Goal: Task Accomplishment & Management: Use online tool/utility

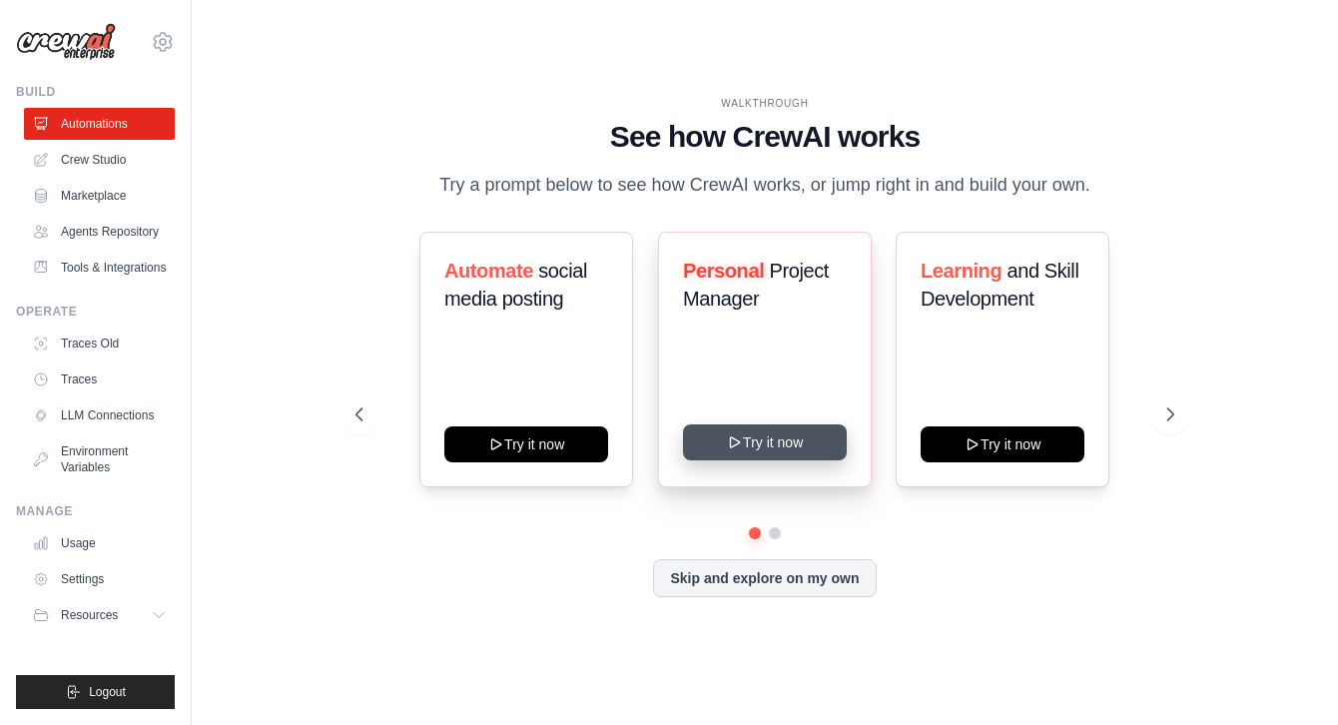
click at [758, 437] on button "Try it now" at bounding box center [765, 442] width 164 height 36
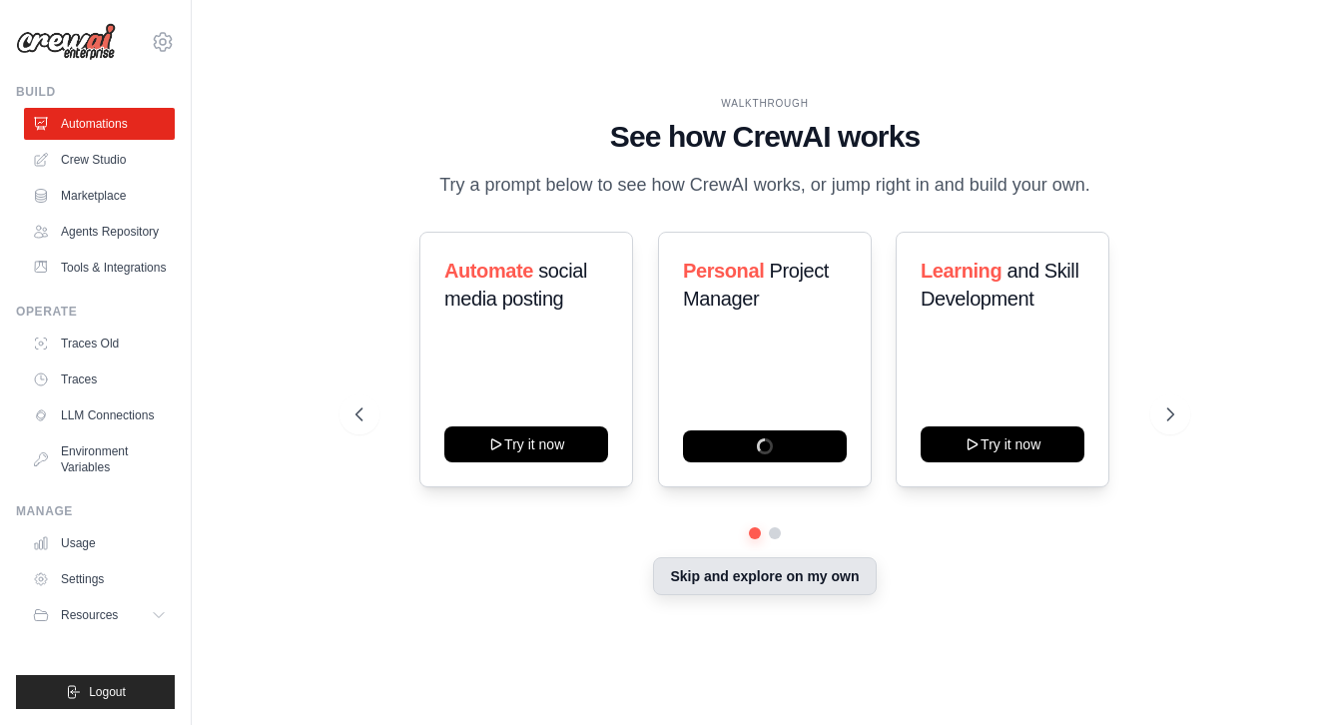
click at [748, 587] on button "Skip and explore on my own" at bounding box center [764, 576] width 223 height 38
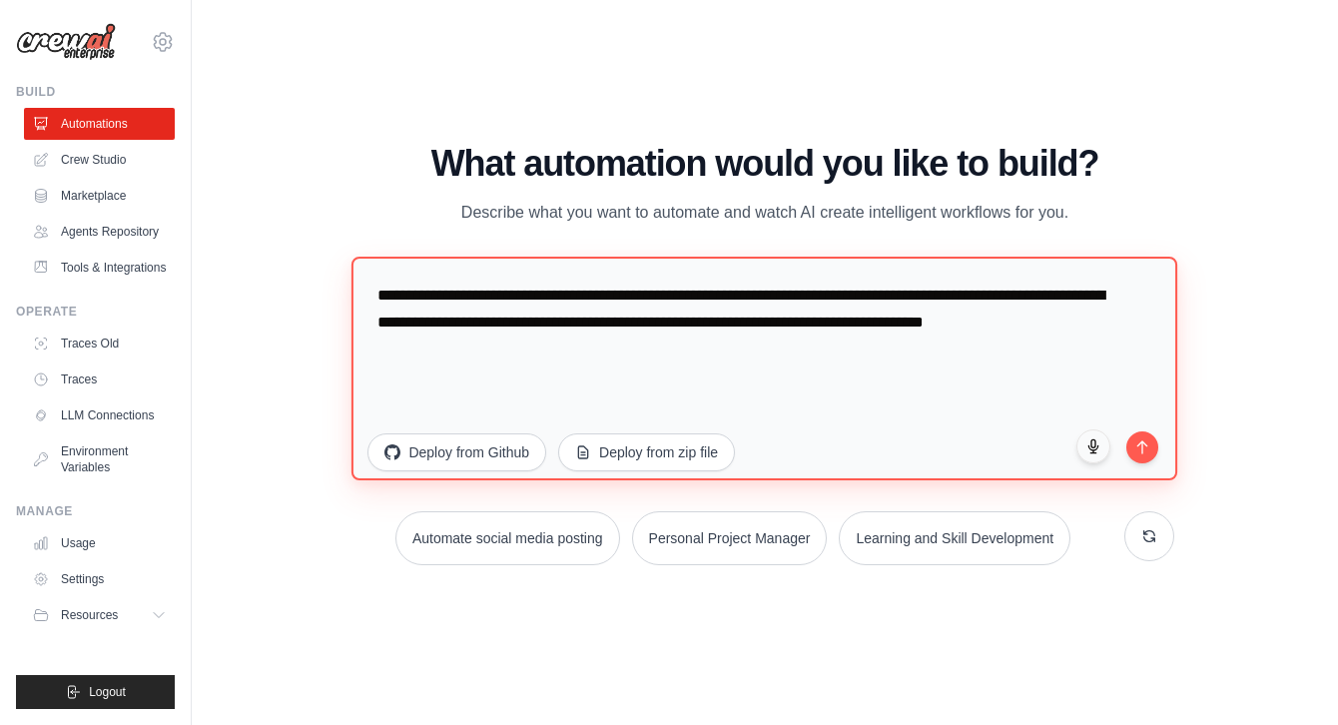
click at [631, 320] on textarea "**********" at bounding box center [764, 369] width 826 height 224
click at [648, 355] on textarea "**********" at bounding box center [764, 369] width 826 height 224
paste textarea "**********"
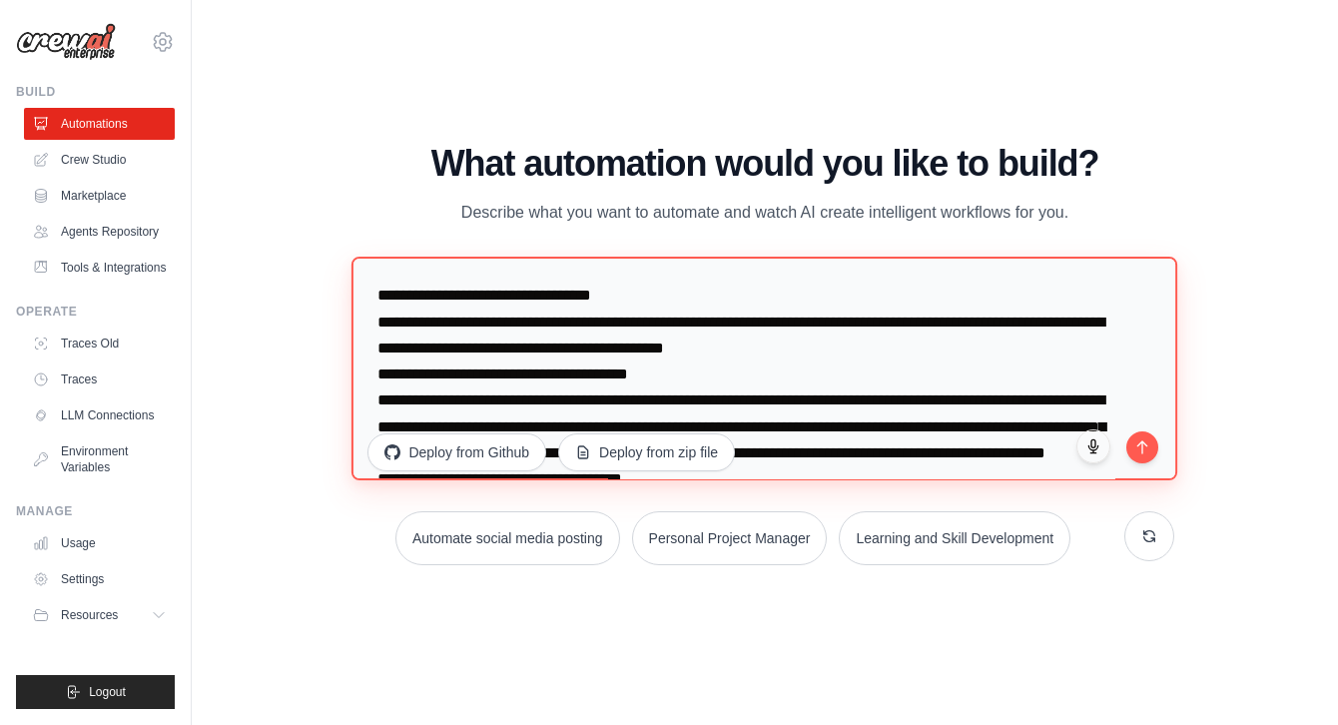
scroll to position [545, 0]
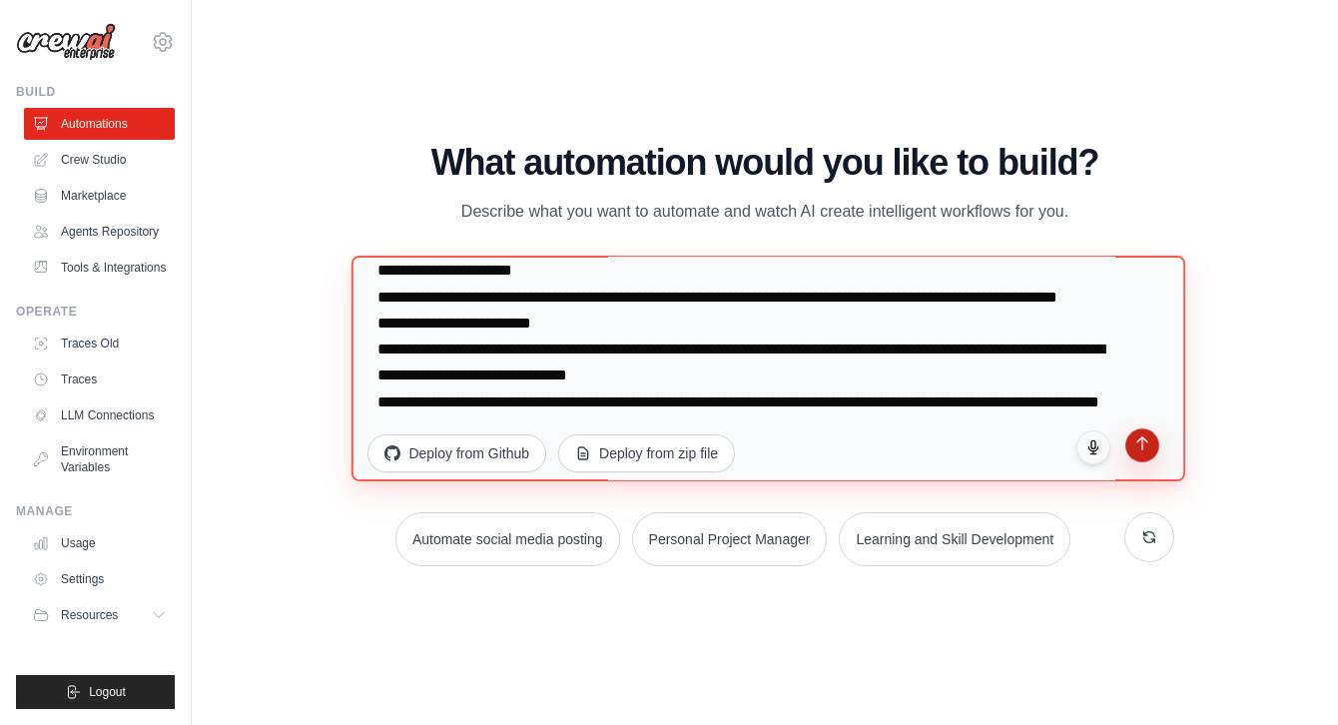
type textarea "**********"
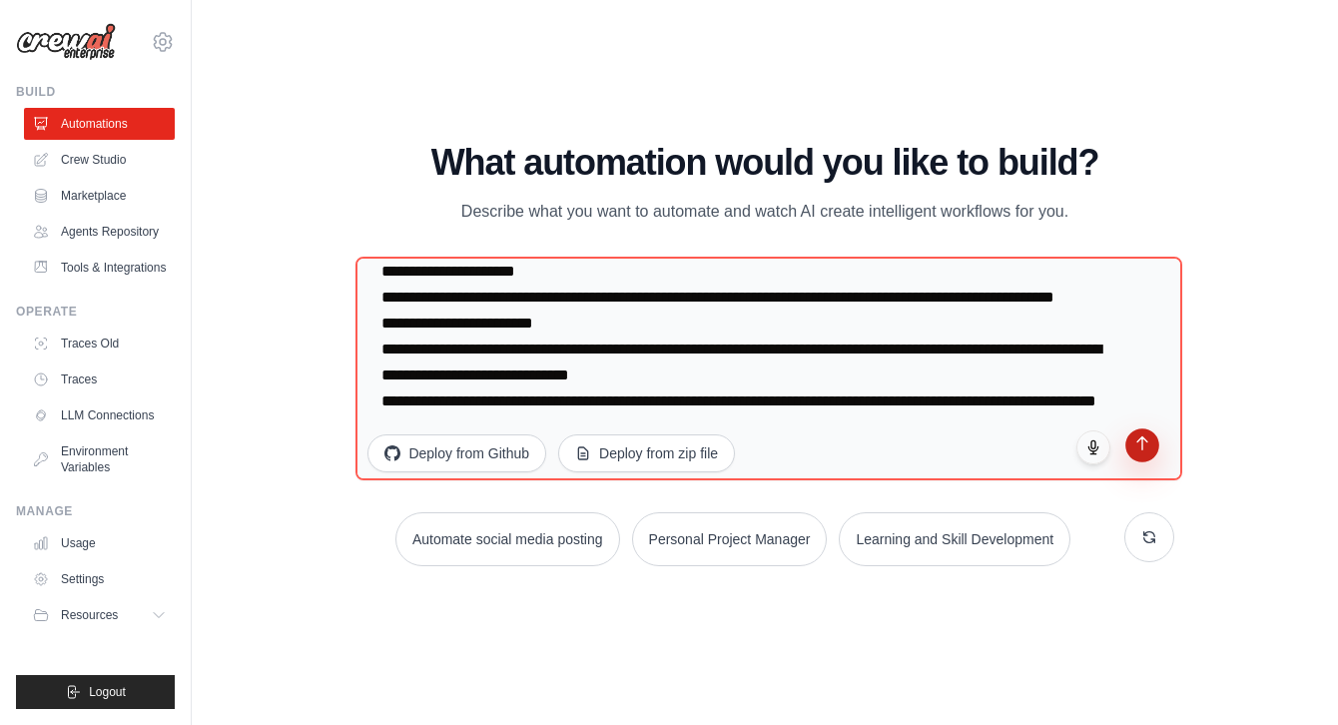
click at [1143, 451] on button "submit" at bounding box center [1142, 445] width 34 height 34
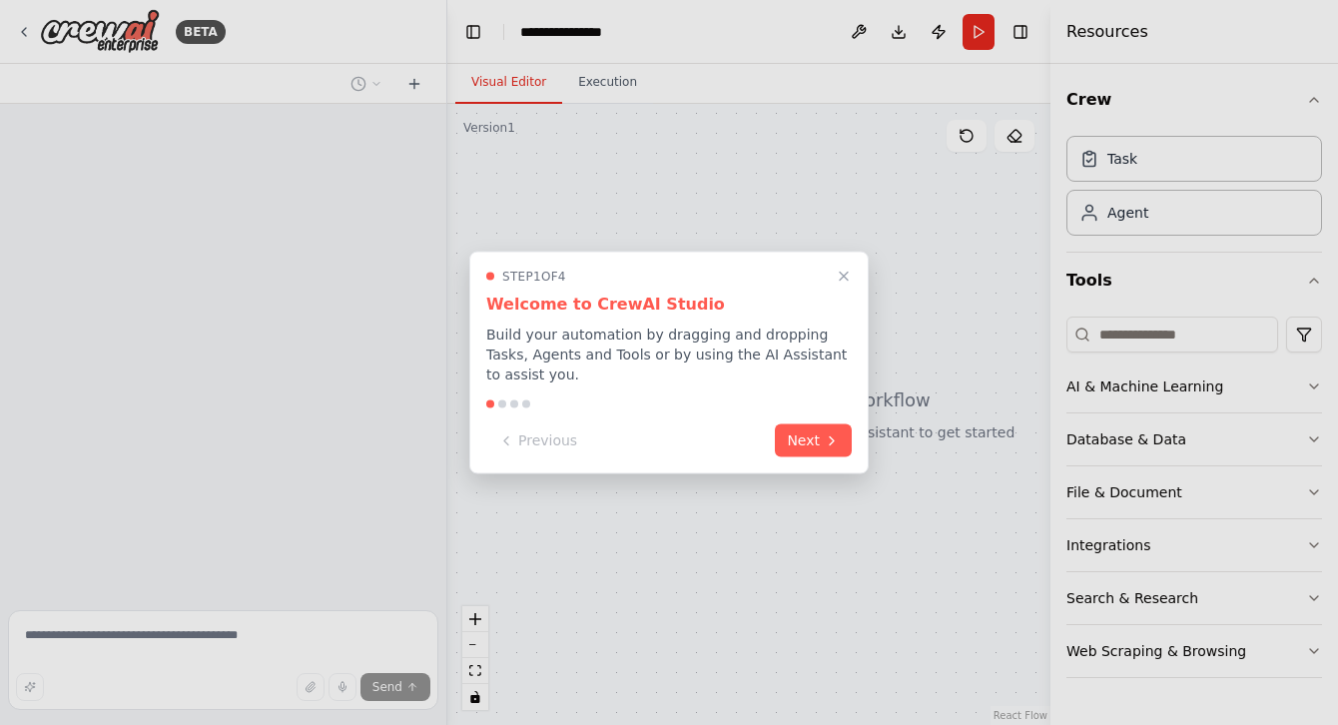
click at [854, 260] on div "Step 1 of 4 Welcome to CrewAI Studio Build your automation by dragging and drop…" at bounding box center [668, 363] width 399 height 223
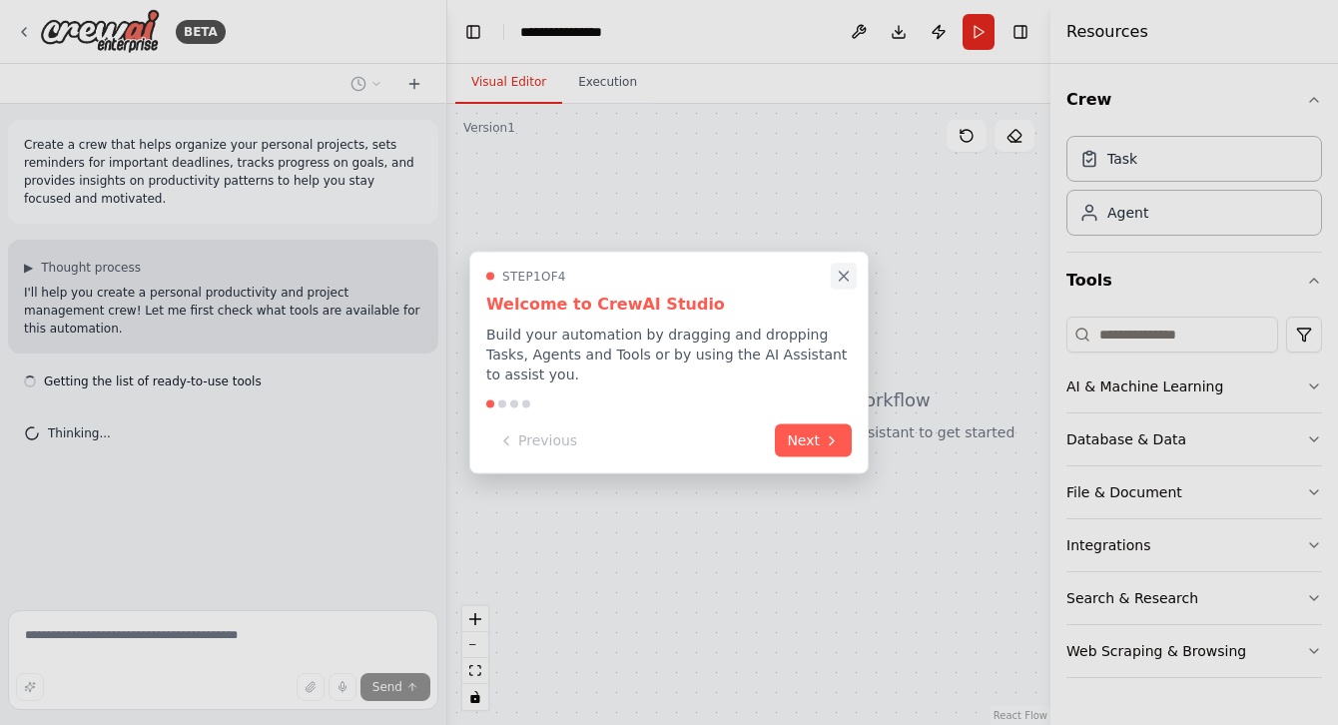
click at [844, 270] on icon "Close walkthrough" at bounding box center [844, 277] width 18 height 18
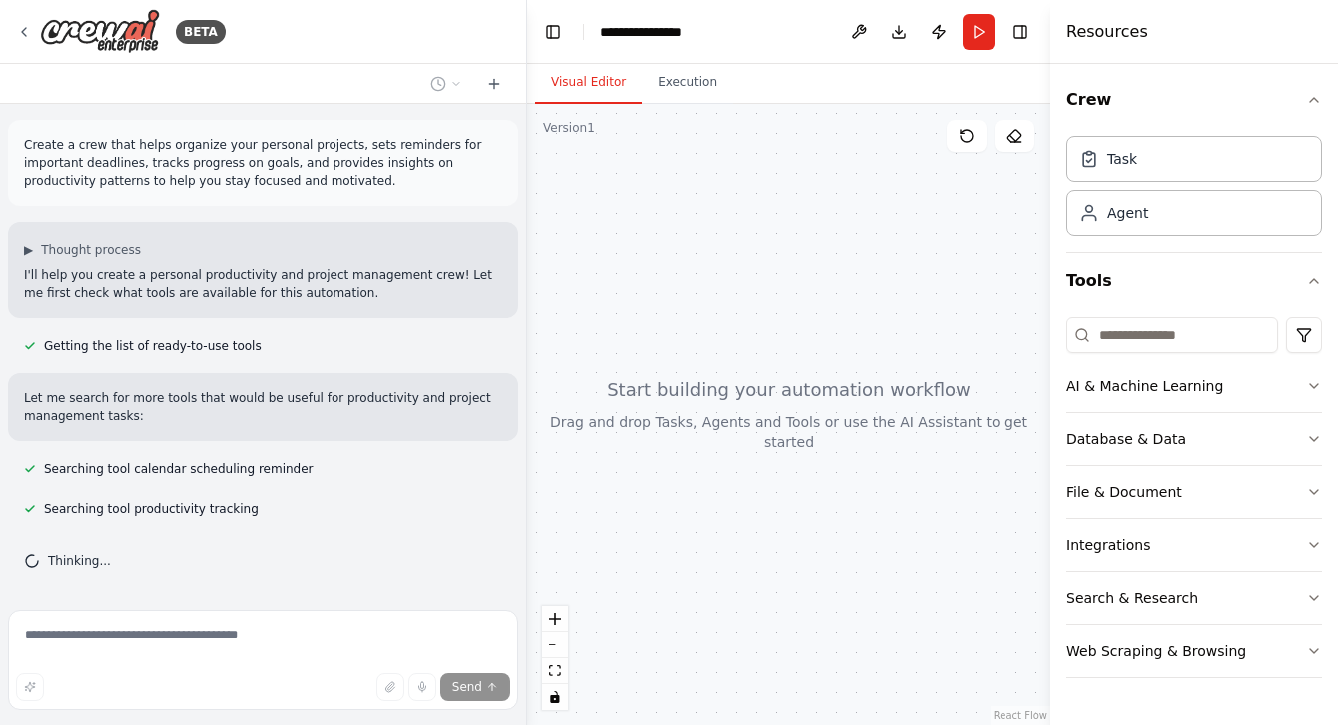
drag, startPoint x: 443, startPoint y: 367, endPoint x: 539, endPoint y: 363, distance: 95.9
click at [539, 363] on div "**********" at bounding box center [669, 362] width 1338 height 725
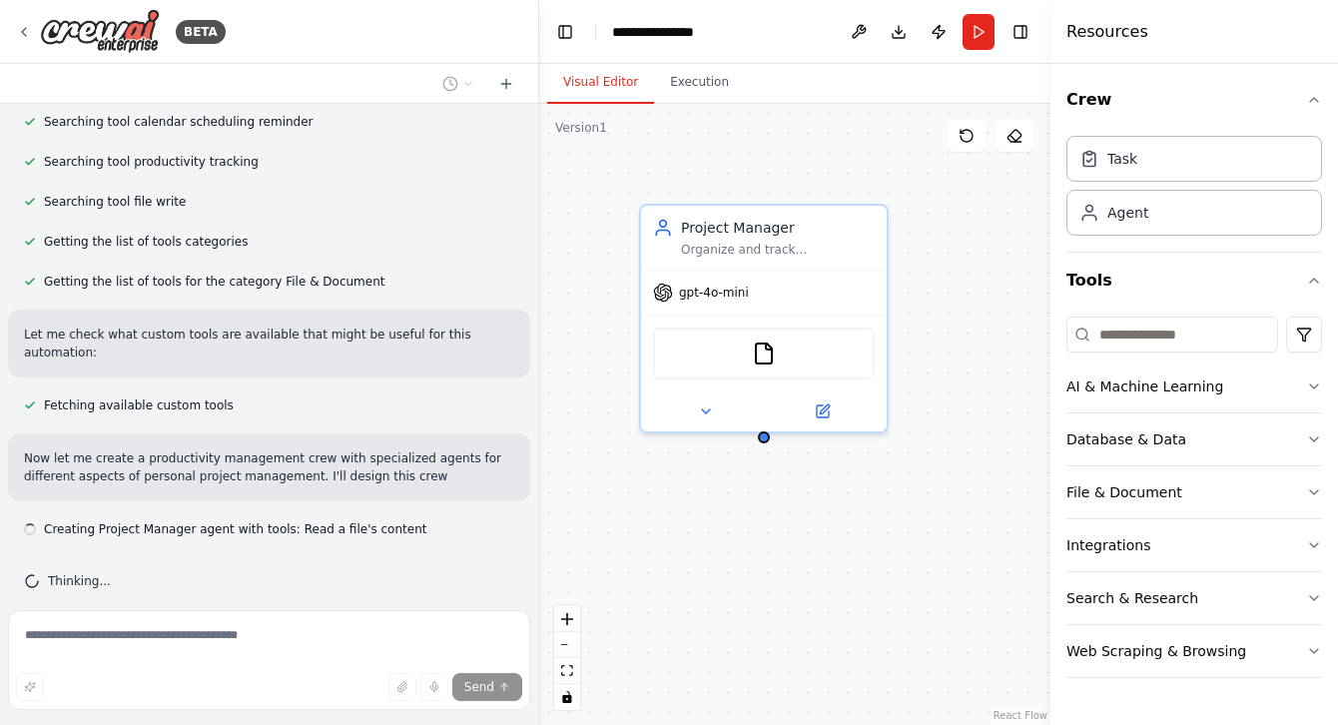
scroll to position [365, 0]
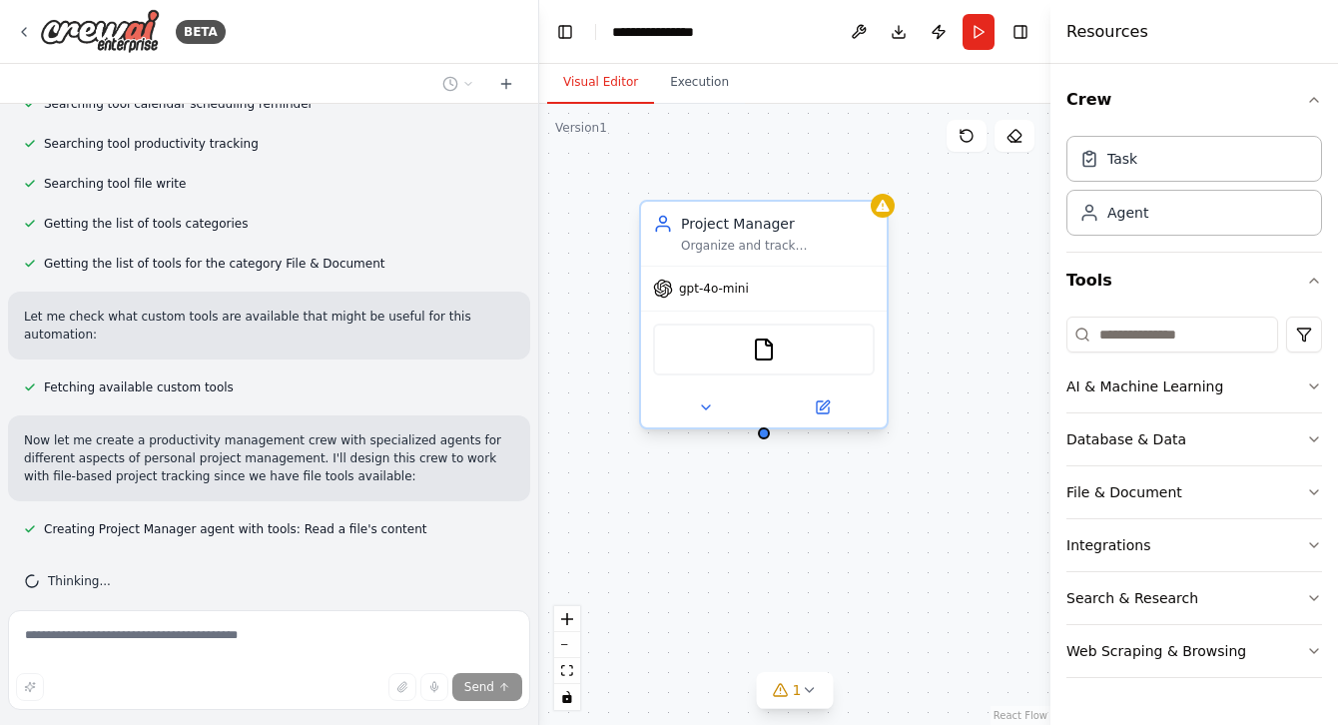
click at [829, 419] on div at bounding box center [764, 407] width 246 height 40
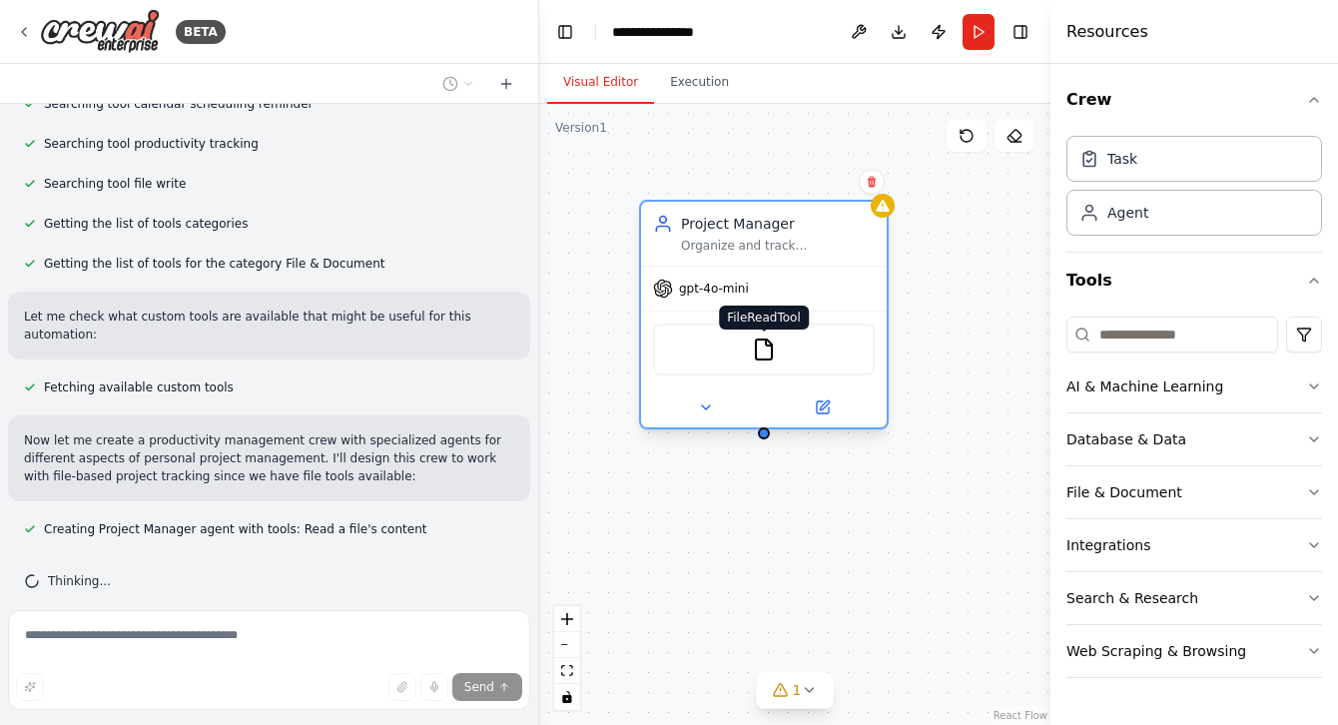
scroll to position [405, 0]
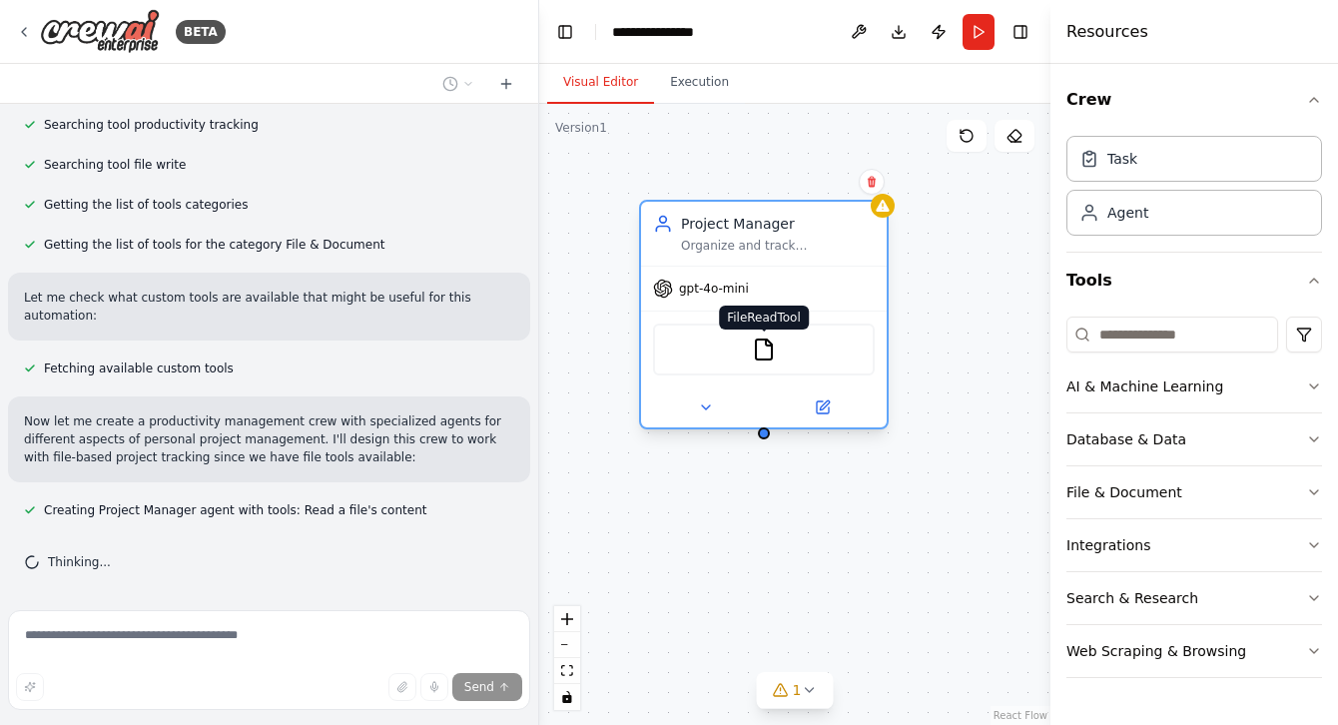
click at [758, 357] on img at bounding box center [764, 349] width 24 height 24
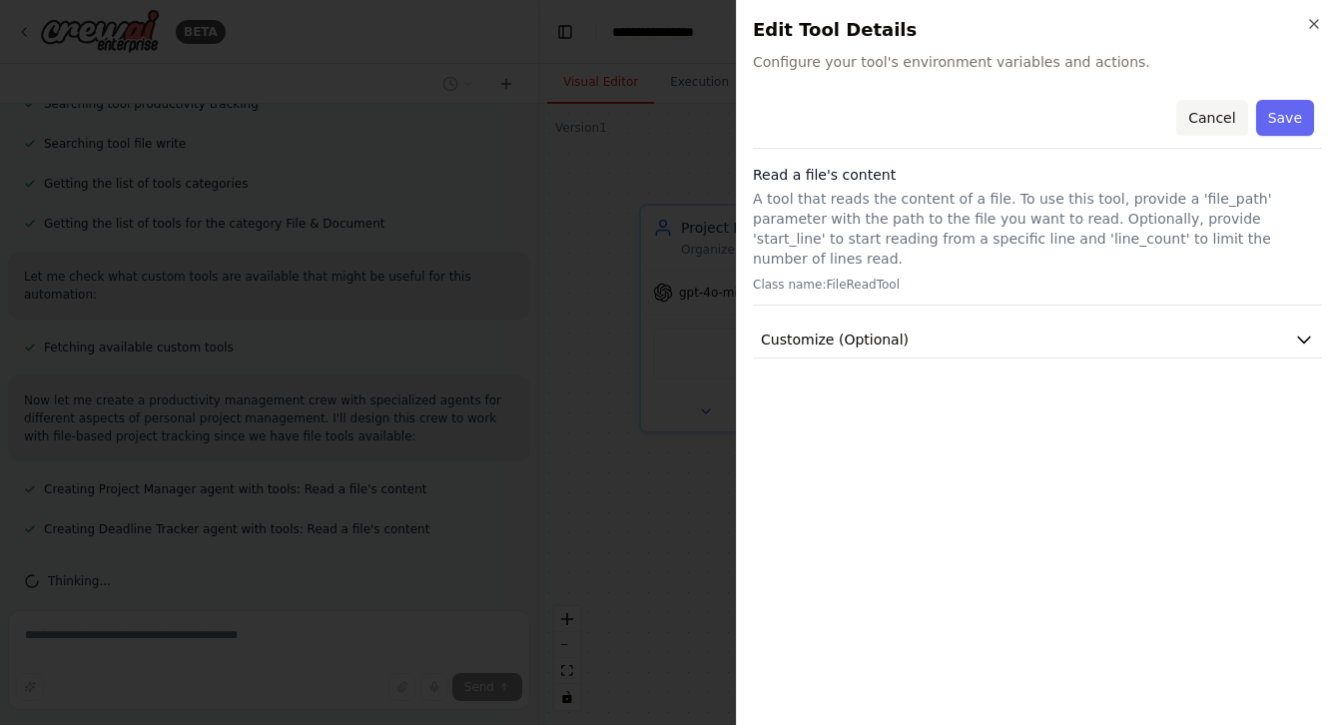
click at [1211, 114] on button "Cancel" at bounding box center [1211, 118] width 71 height 36
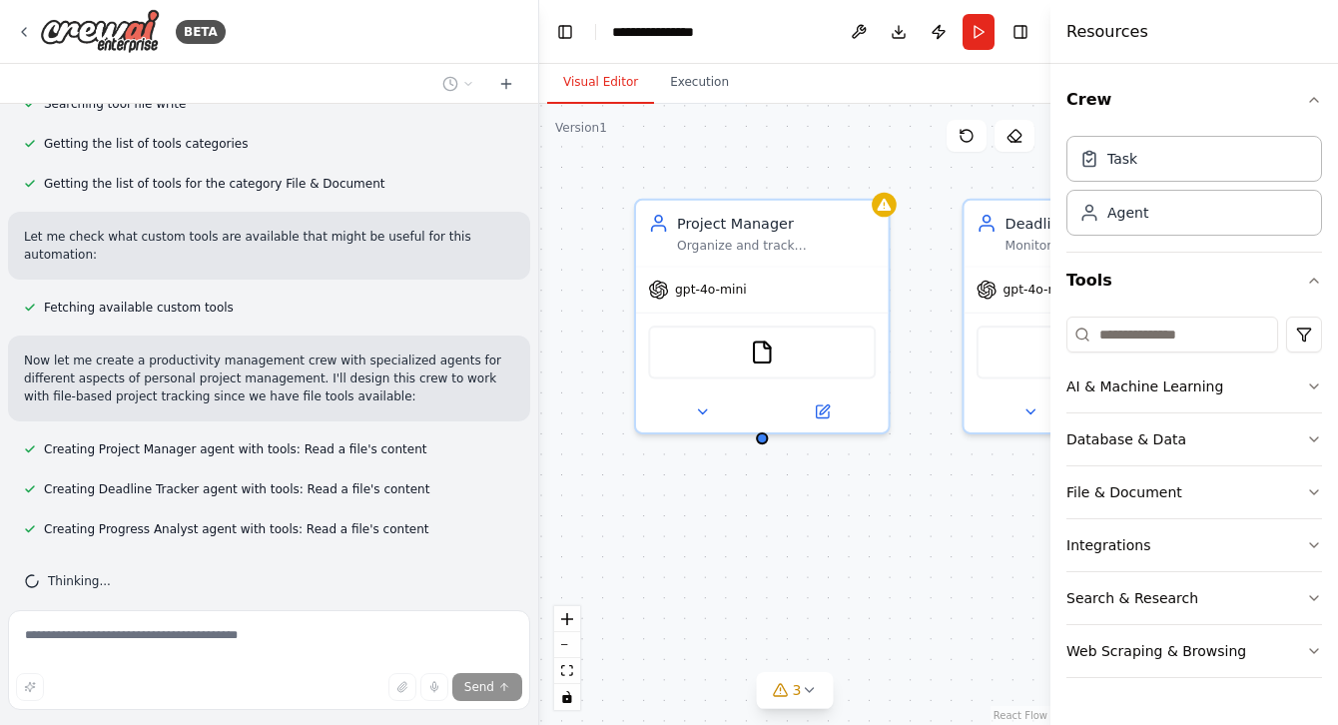
scroll to position [485, 0]
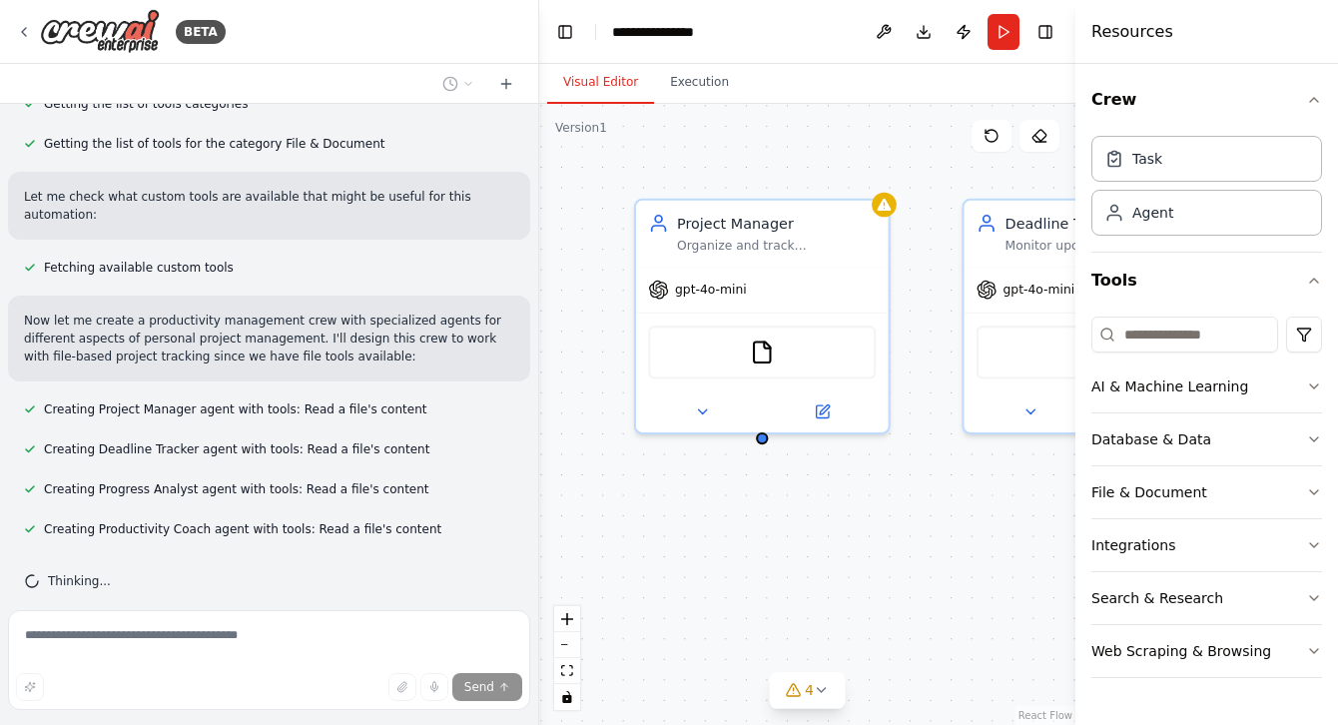
drag, startPoint x: 1057, startPoint y: 78, endPoint x: 1075, endPoint y: 171, distance: 94.6
click at [1075, 171] on div at bounding box center [1079, 362] width 8 height 725
click at [816, 694] on icon at bounding box center [822, 690] width 16 height 16
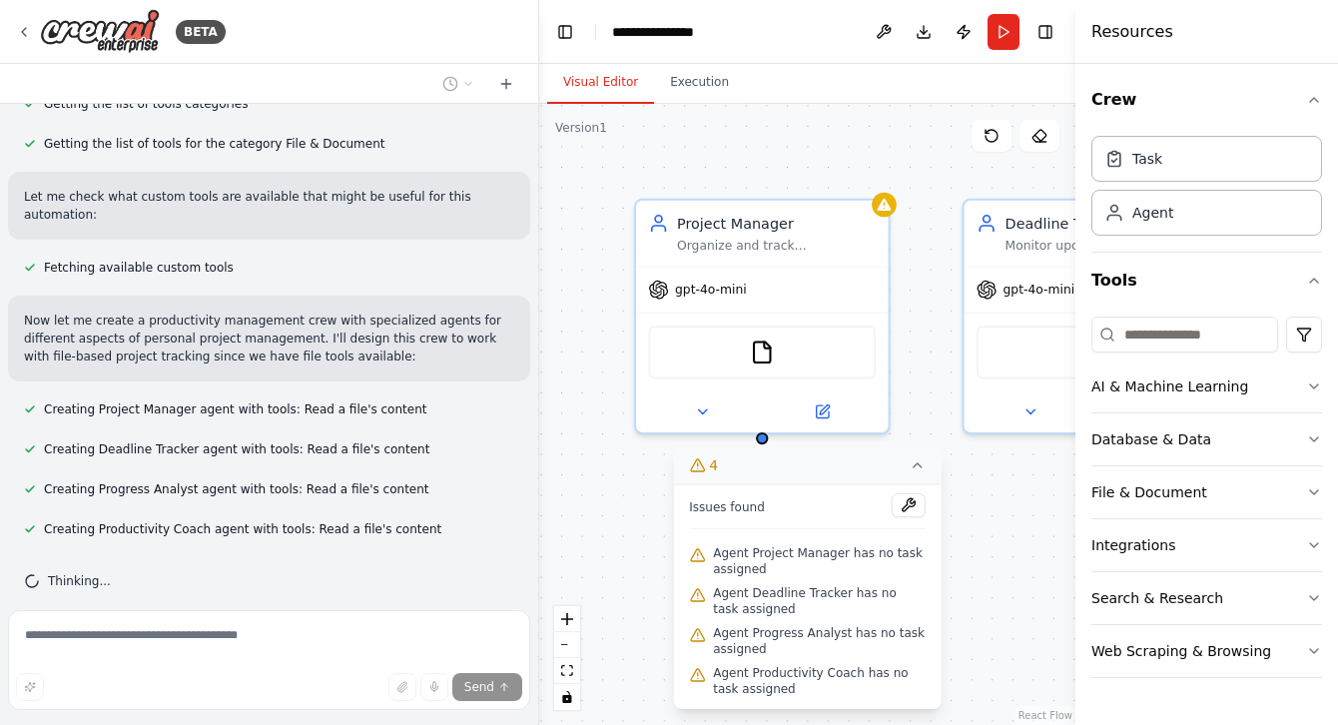
click at [816, 695] on span "Agent Productivity Coach has no task assigned" at bounding box center [819, 681] width 213 height 32
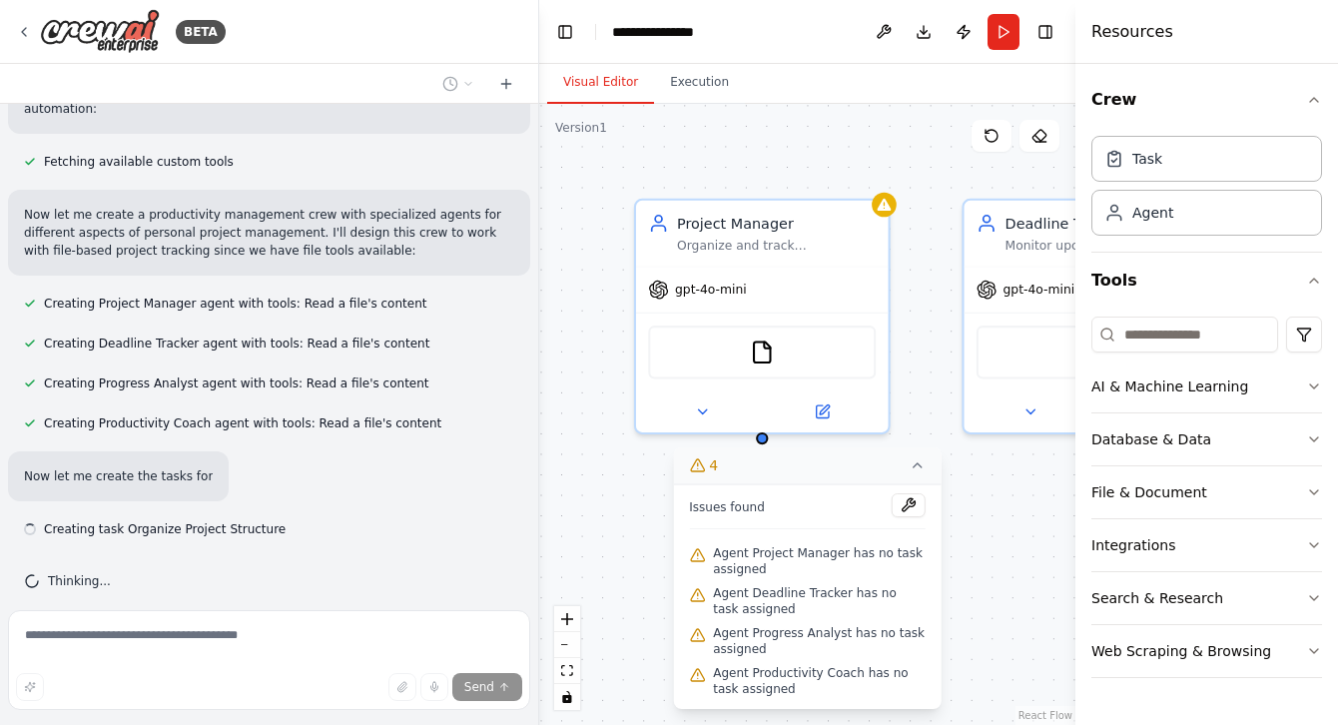
click at [1016, 555] on div "Project Manager Organize and track {project_name} projects by creating structur…" at bounding box center [807, 414] width 536 height 621
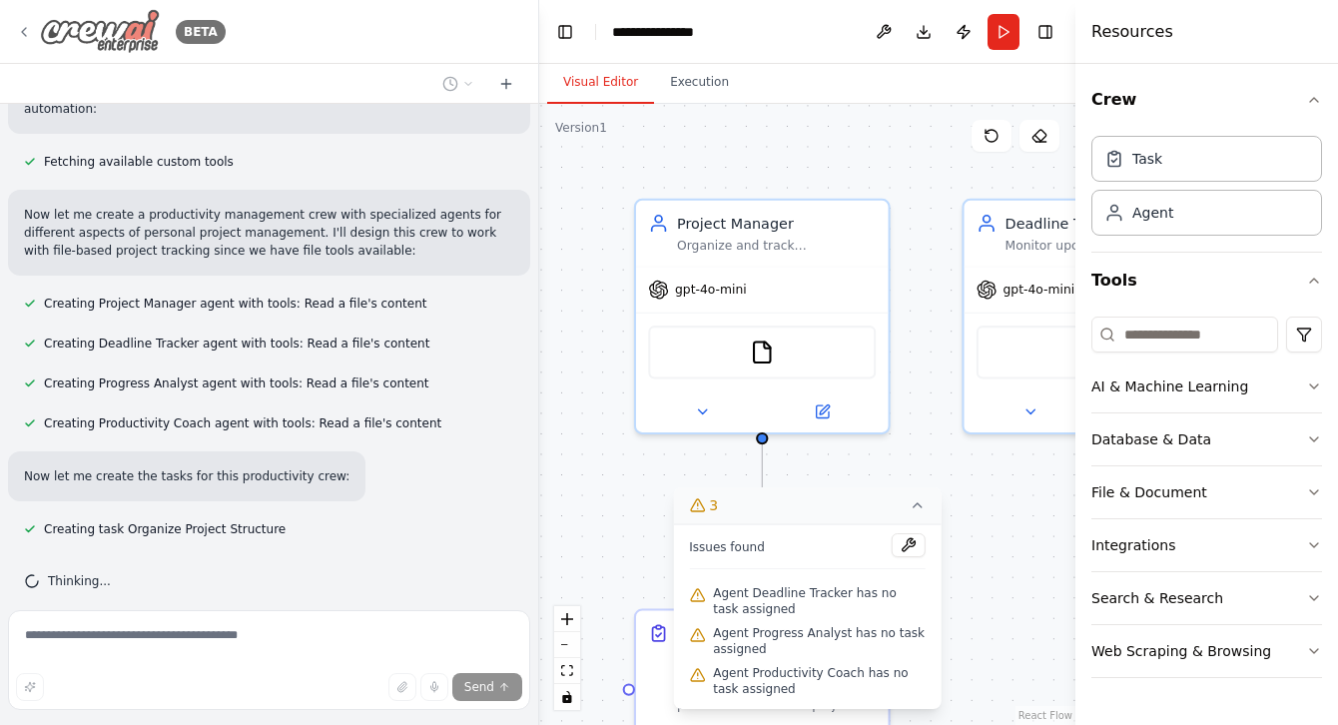
click at [106, 25] on img at bounding box center [100, 31] width 120 height 45
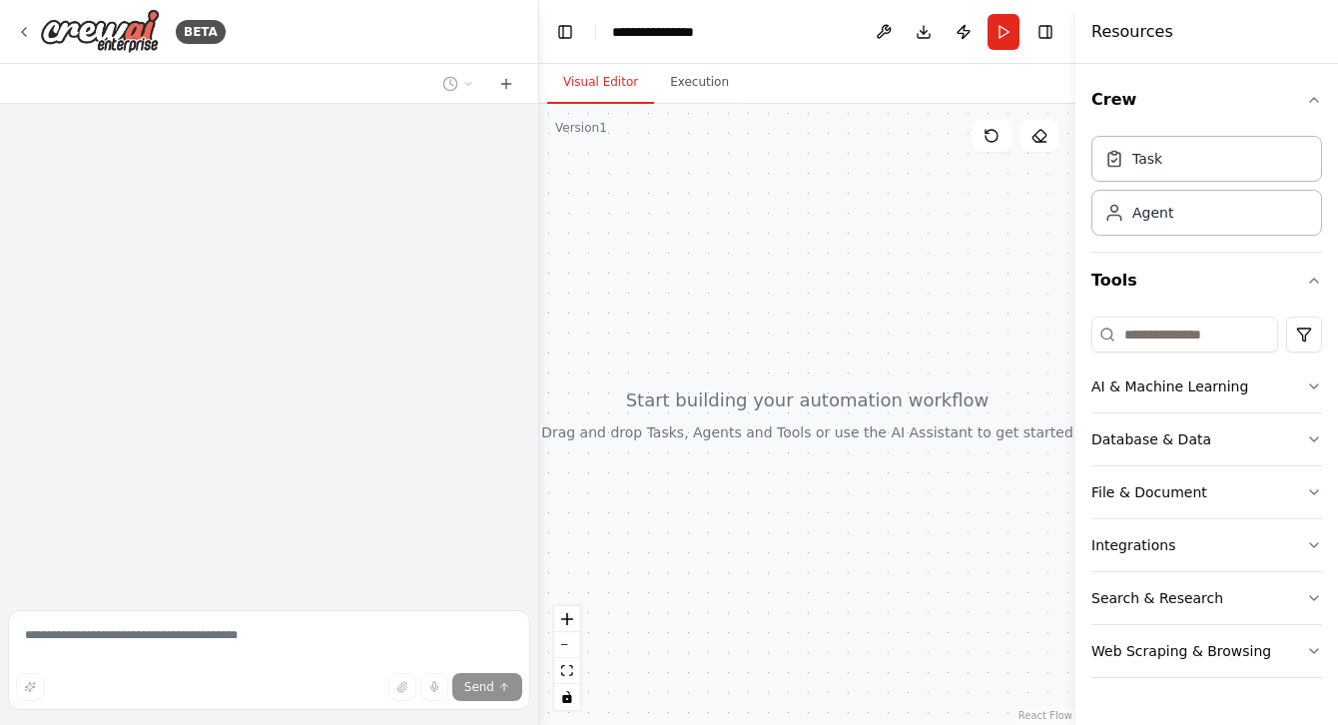
scroll to position [30, 0]
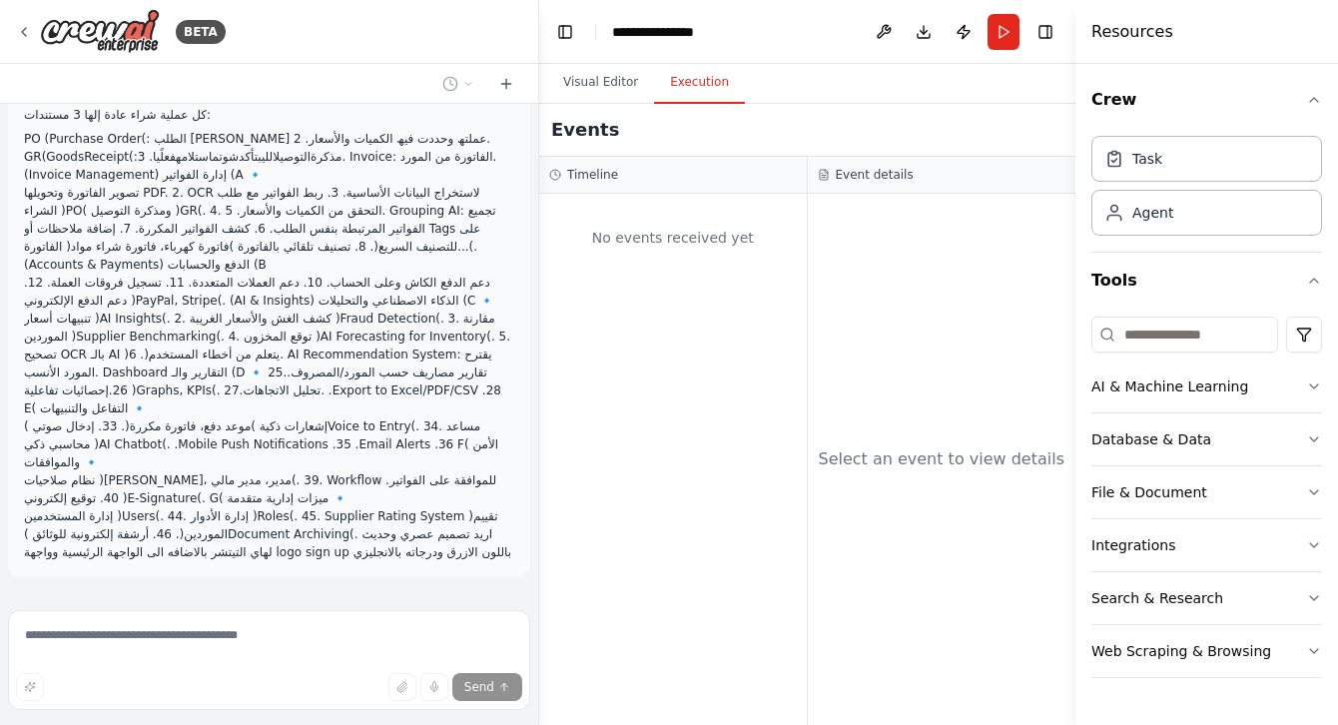
click at [698, 93] on button "Execution" at bounding box center [699, 83] width 91 height 42
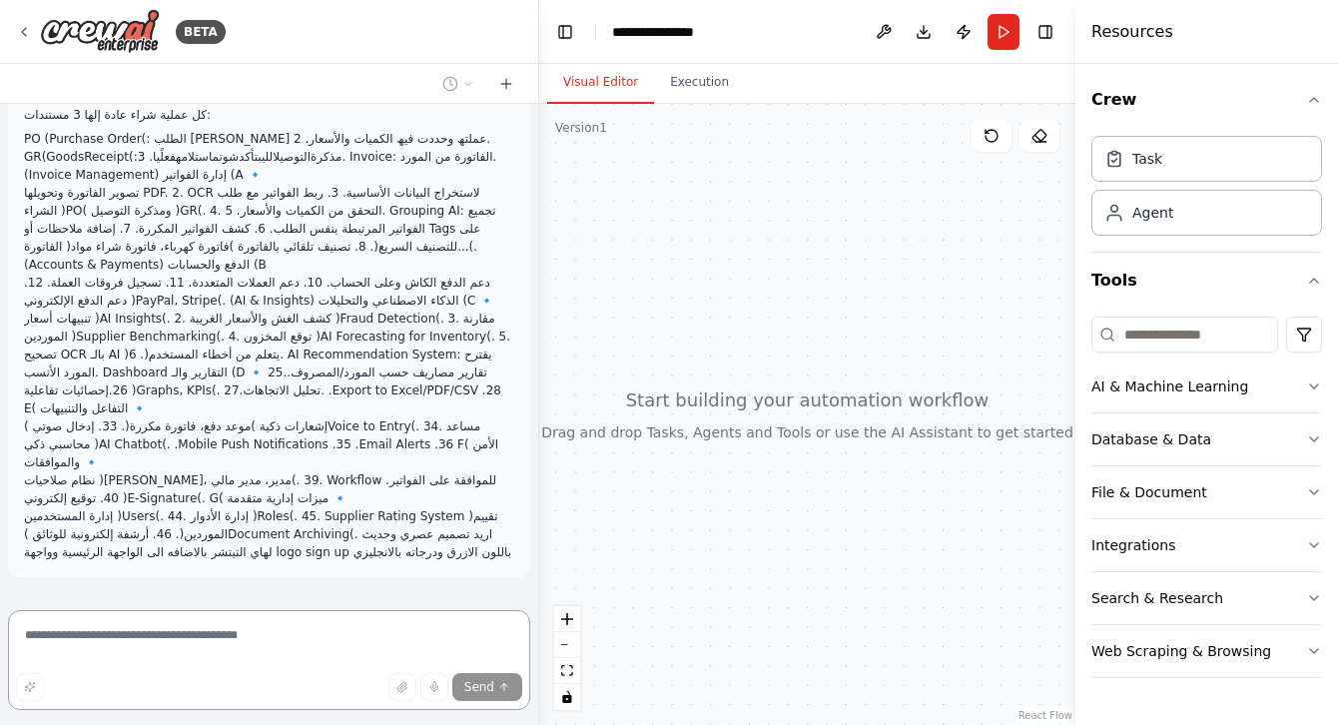
click at [600, 83] on button "Visual Editor" at bounding box center [600, 83] width 107 height 42
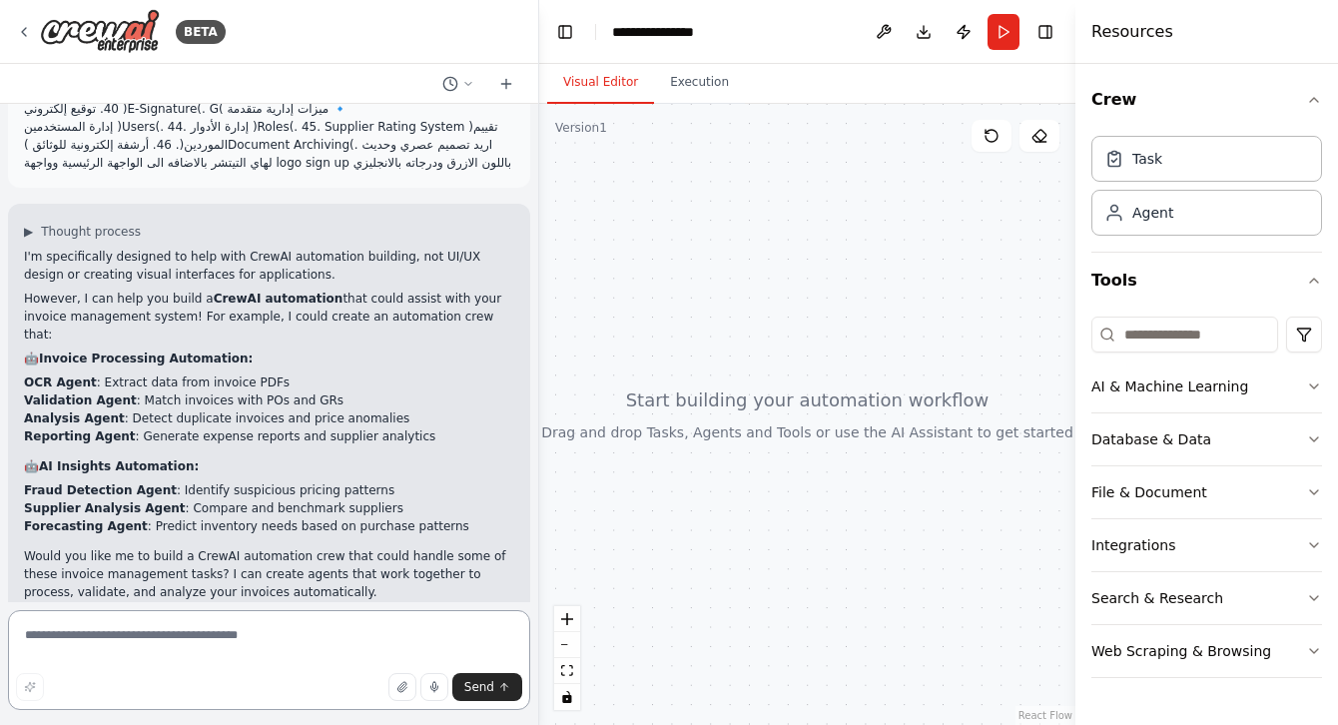
scroll to position [0, 0]
type textarea "***"
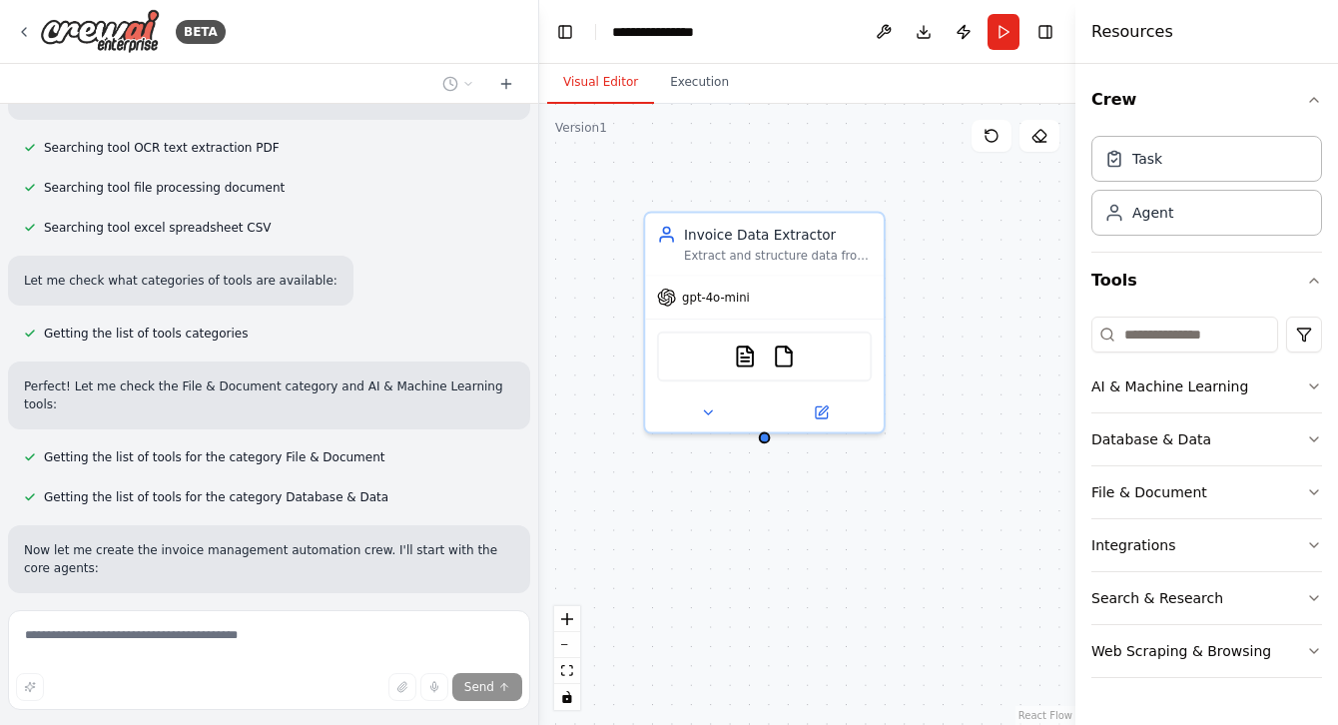
scroll to position [1296, 0]
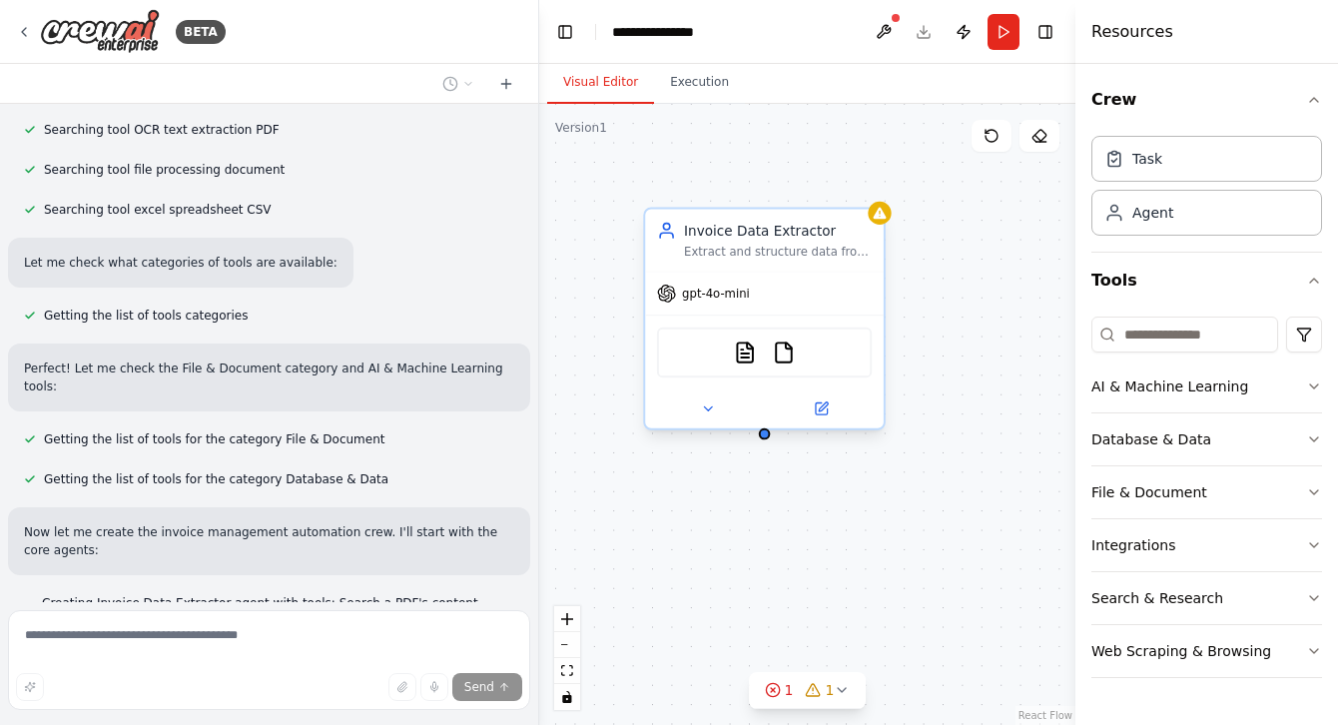
click at [766, 283] on div "gpt-4o-mini" at bounding box center [764, 294] width 239 height 43
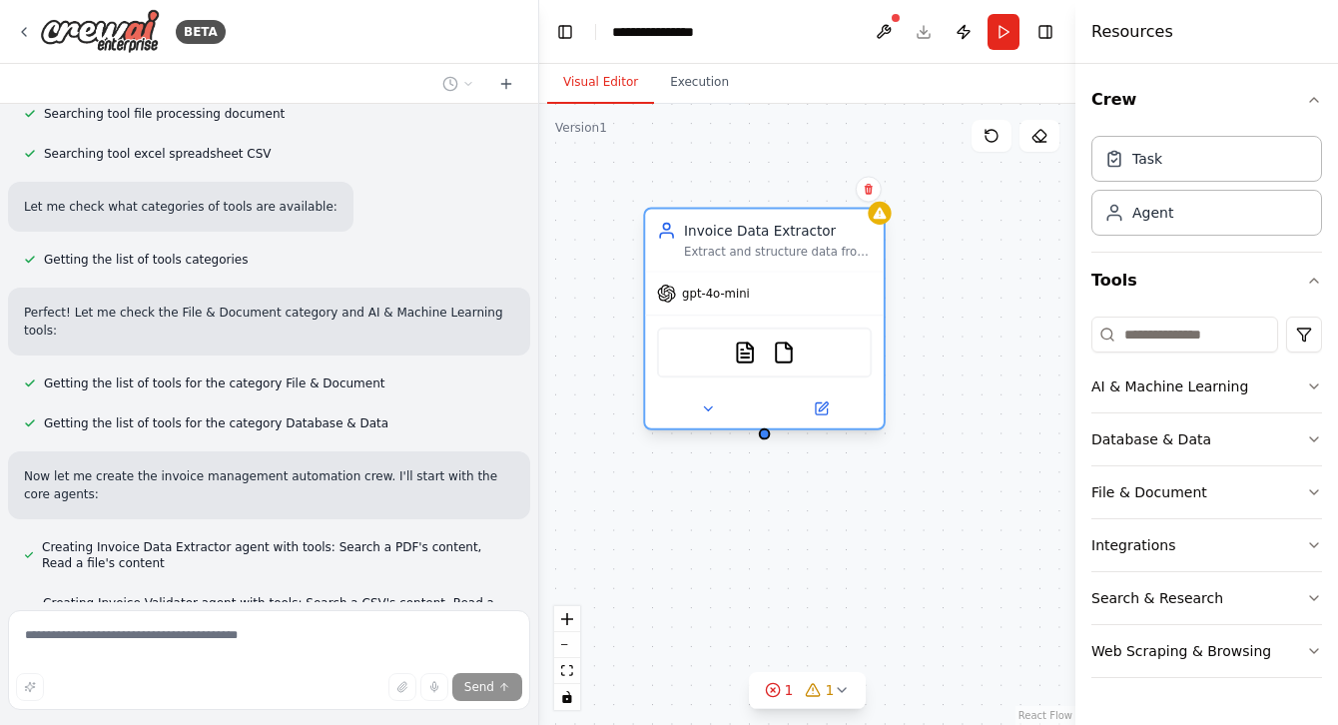
click at [766, 284] on div "gpt-4o-mini" at bounding box center [764, 294] width 239 height 43
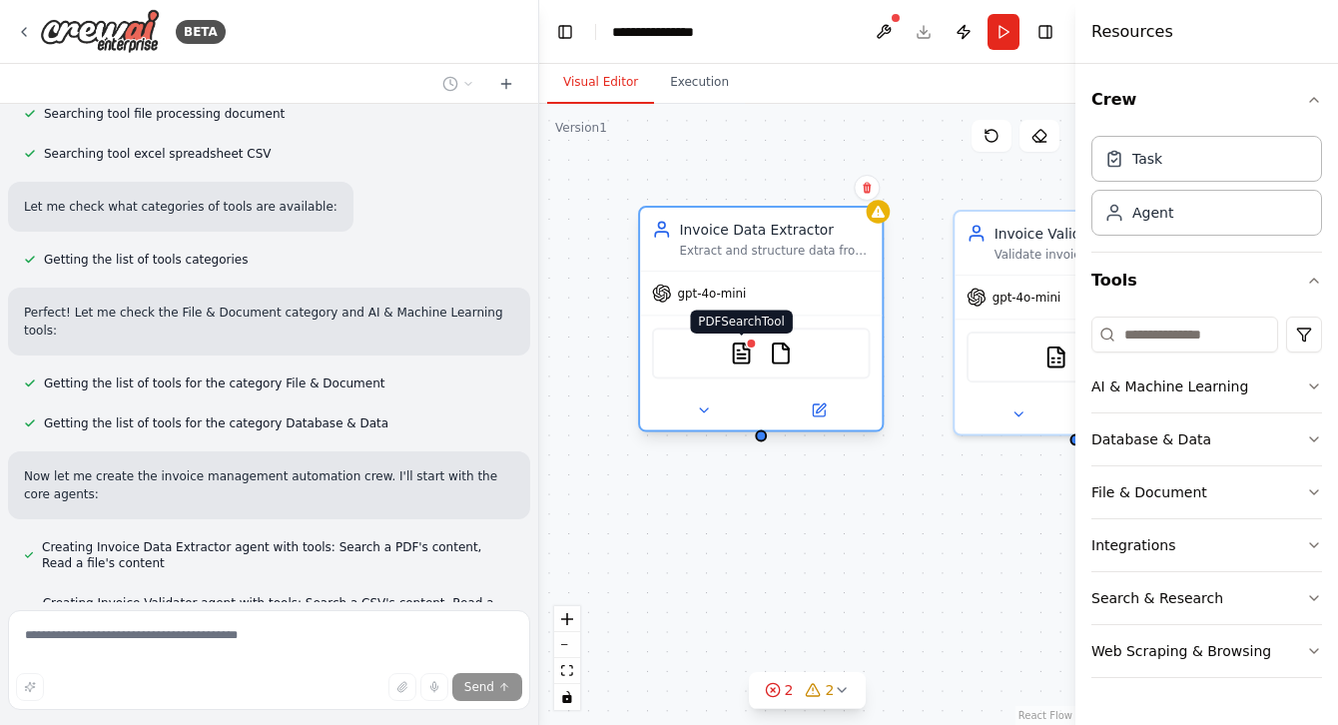
click at [742, 358] on img at bounding box center [742, 353] width 24 height 24
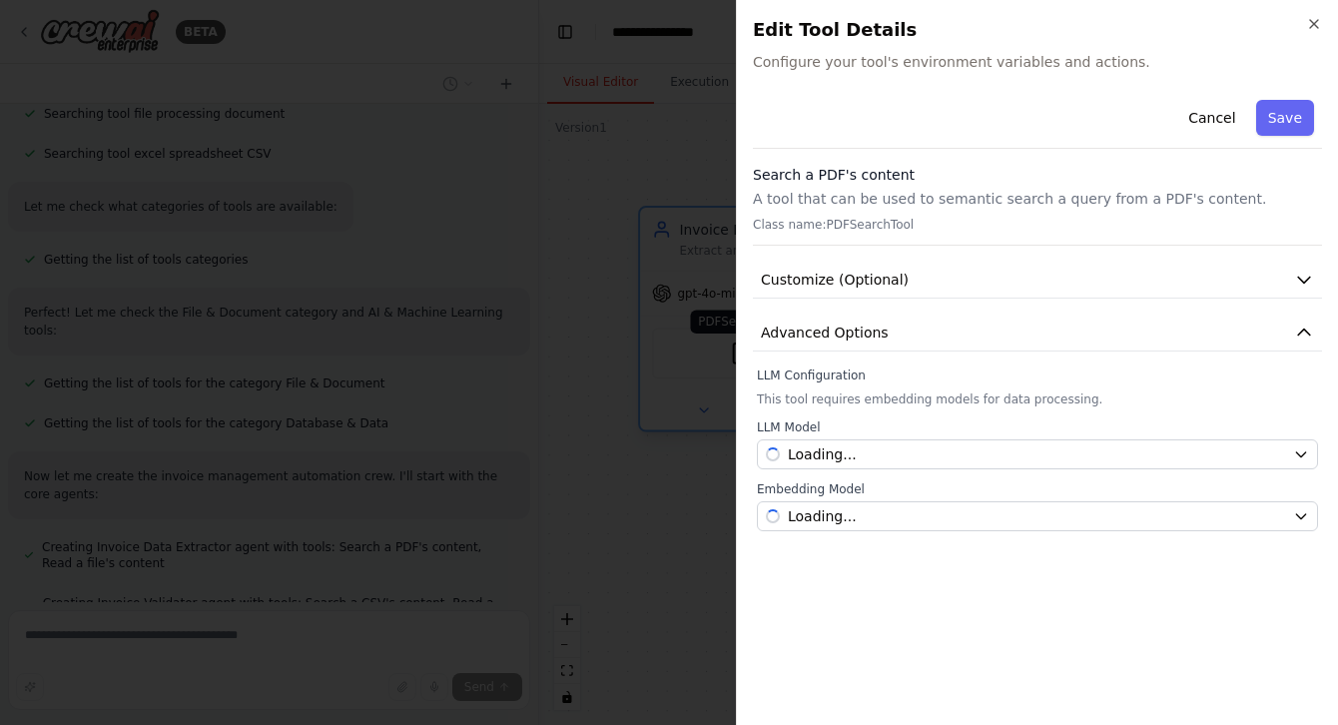
scroll to position [1392, 0]
click at [1312, 17] on icon "button" at bounding box center [1314, 24] width 16 height 16
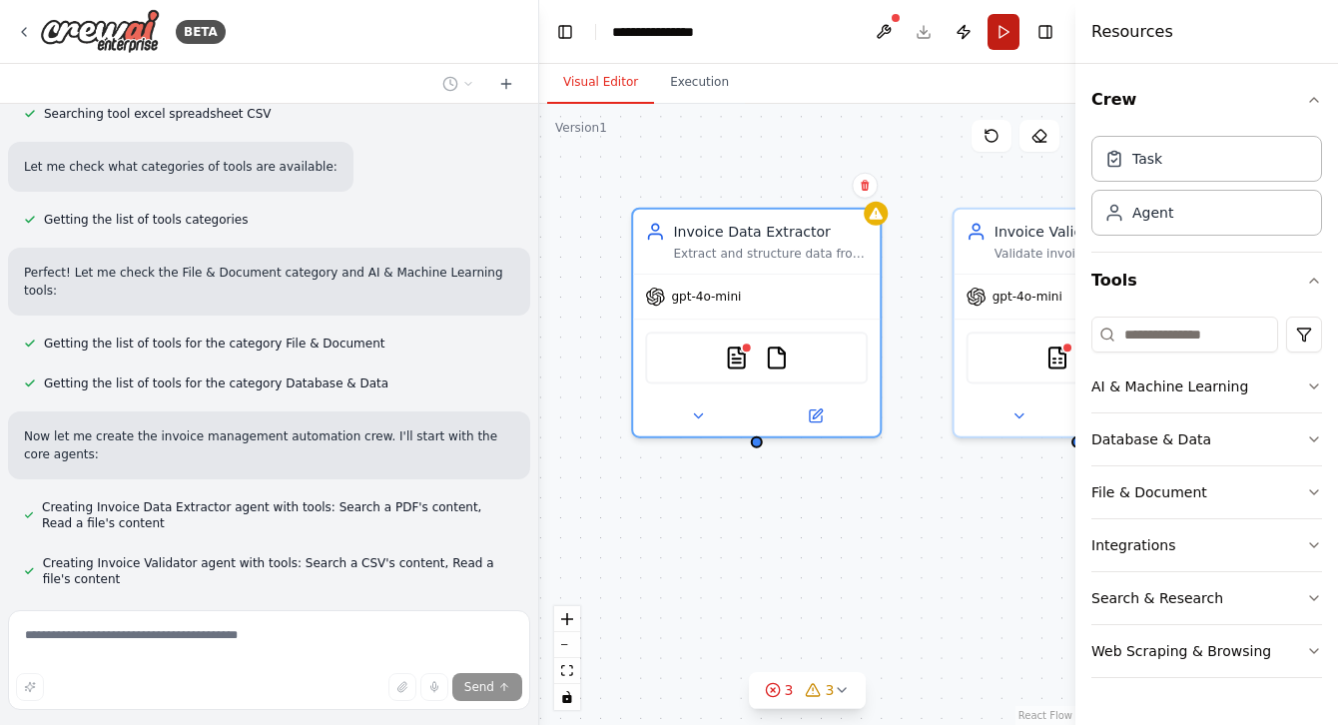
click at [994, 28] on button "Run" at bounding box center [1003, 32] width 32 height 36
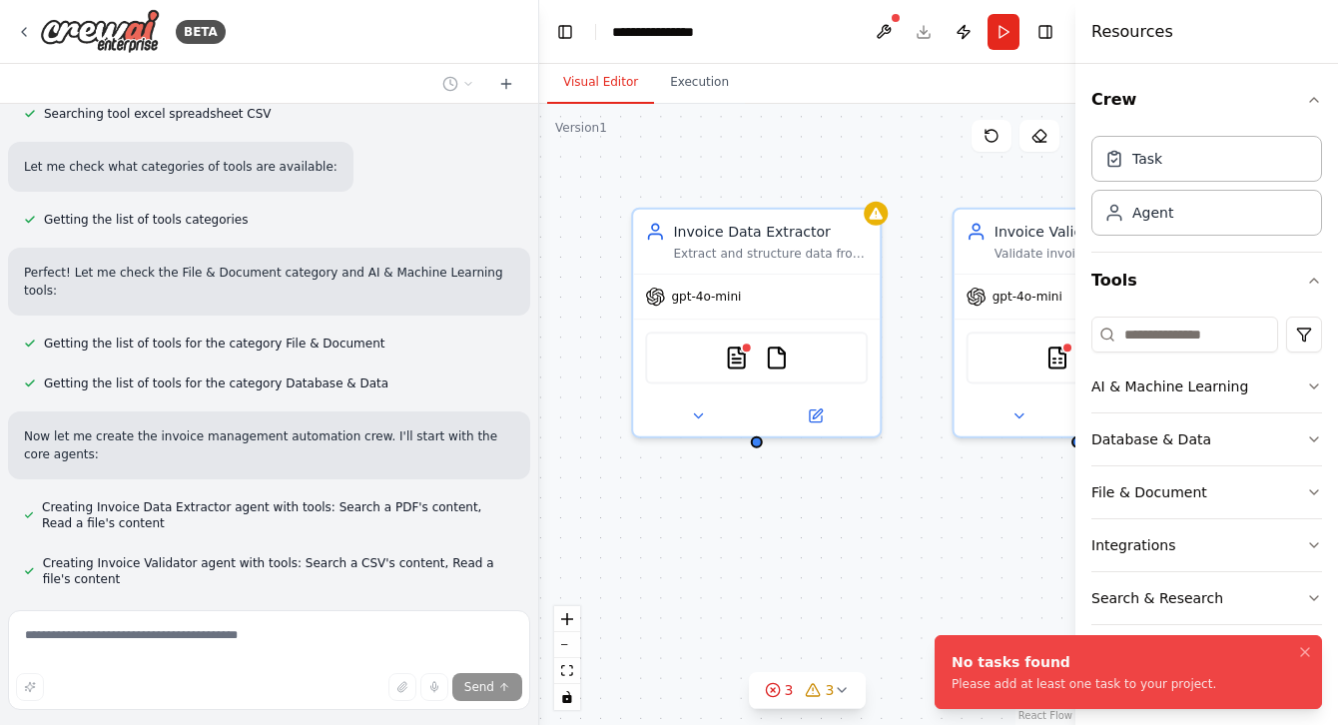
scroll to position [1432, 0]
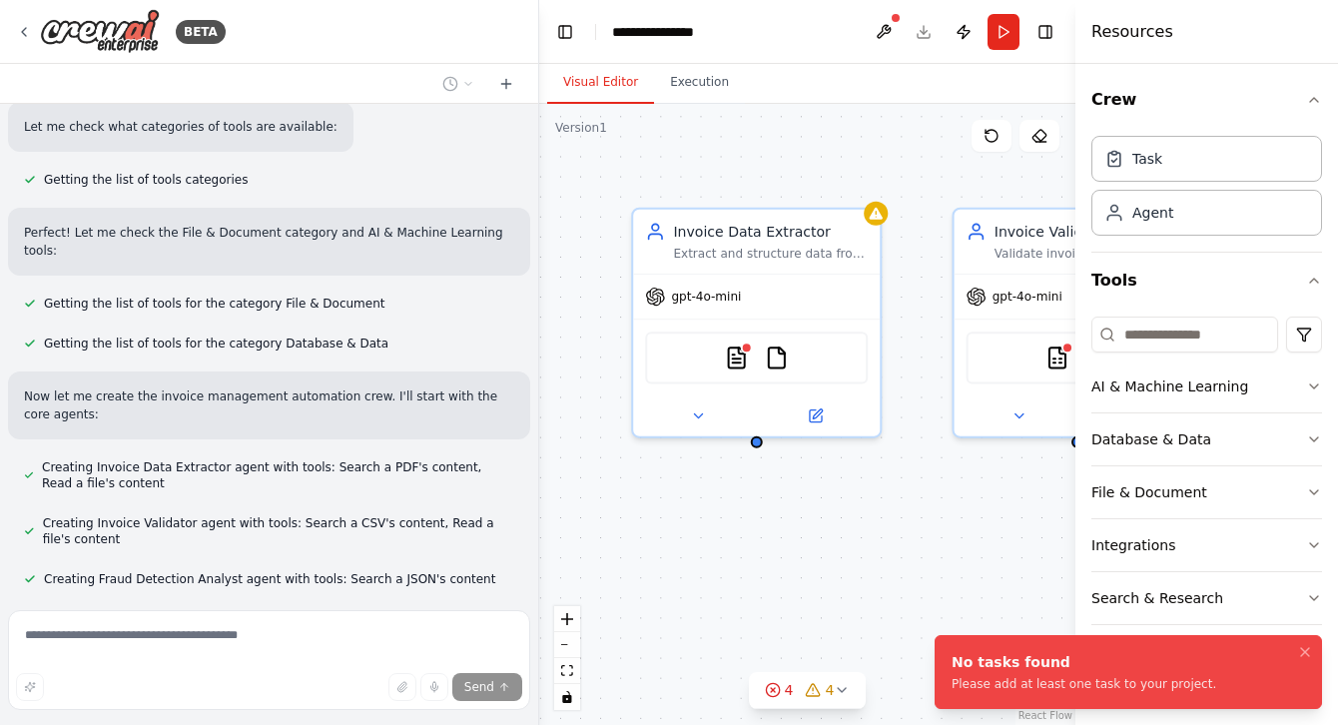
click at [911, 490] on div "Invoice Data Extractor Extract and structure data from invoice PDFs including s…" at bounding box center [807, 414] width 536 height 621
click at [1052, 366] on div "CSVSearchTool FileReadTool" at bounding box center [1077, 353] width 223 height 52
click at [919, 580] on div "Invoice Data Extractor Extract and structure data from invoice PDFs including s…" at bounding box center [807, 414] width 536 height 621
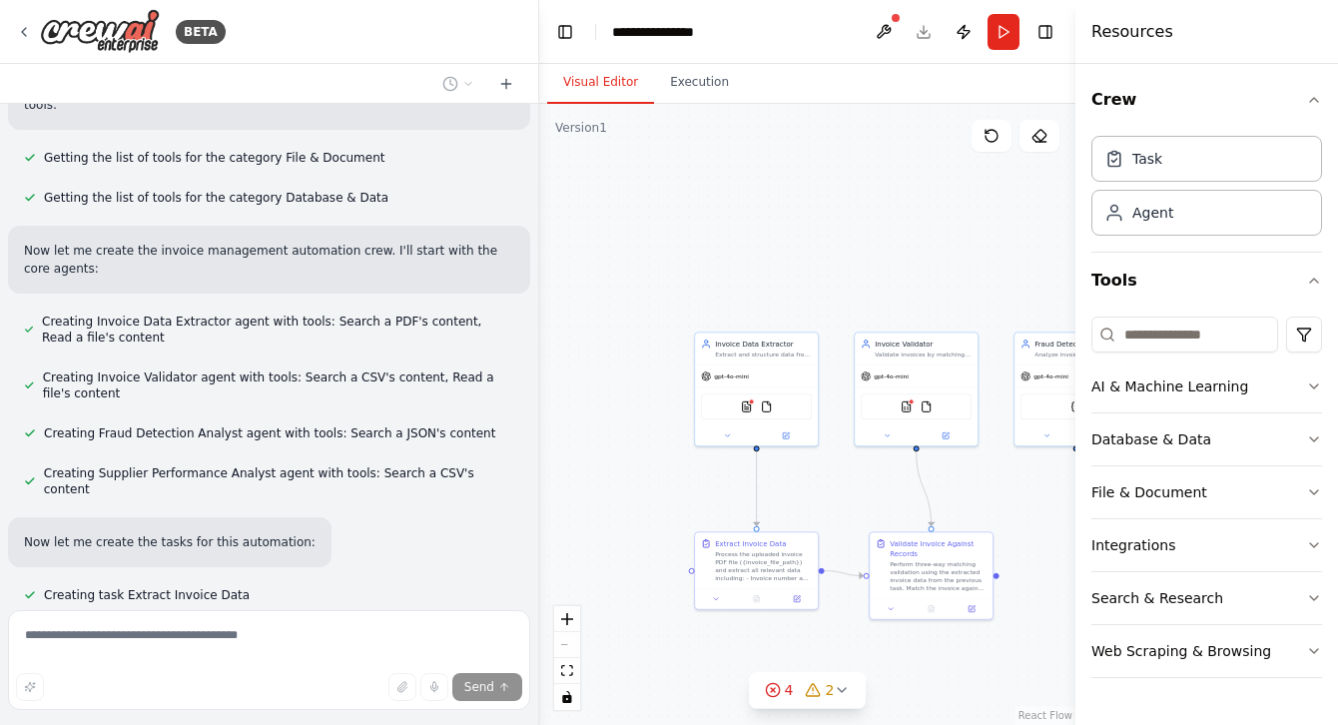
scroll to position [1617, 0]
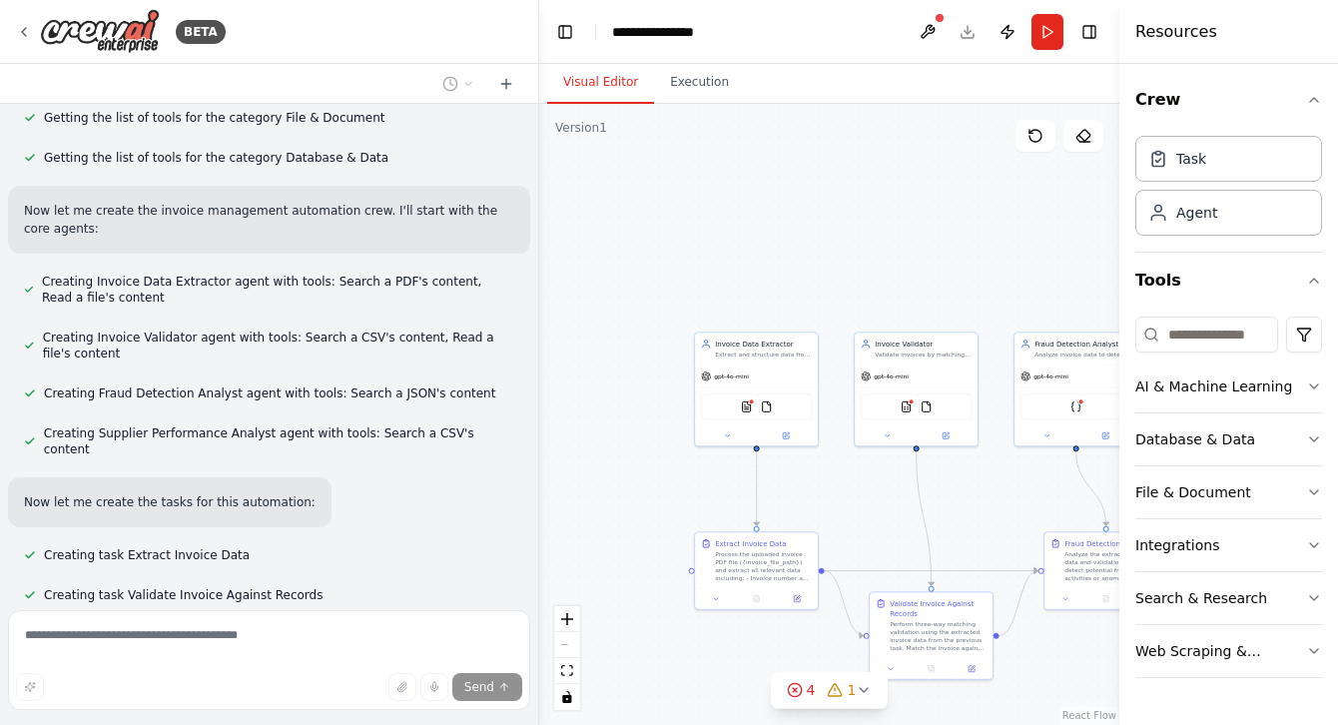
drag, startPoint x: 1078, startPoint y: 175, endPoint x: 1300, endPoint y: 188, distance: 222.0
click at [1300, 188] on div "Resources Crew Task Agent Tools AI & Machine Learning Database & Data File & Do…" at bounding box center [1228, 362] width 219 height 725
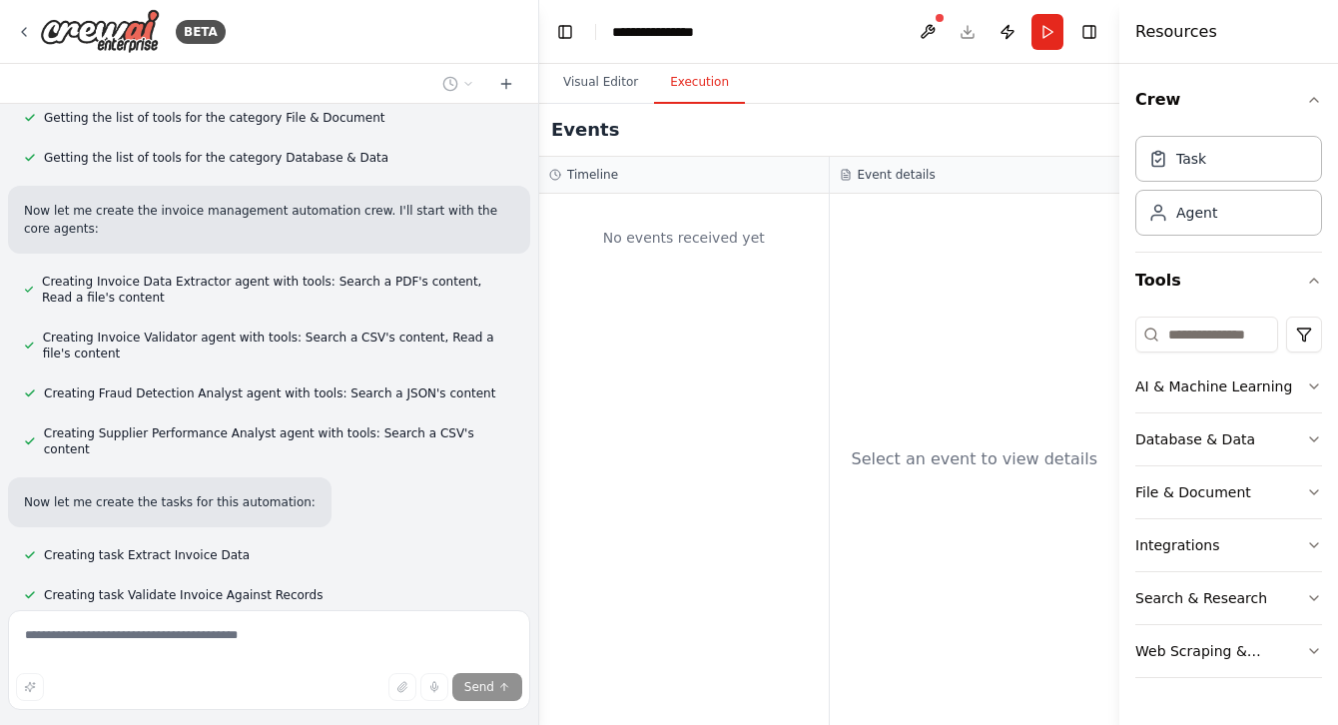
click at [680, 102] on button "Execution" at bounding box center [699, 83] width 91 height 42
click at [607, 87] on button "Visual Editor" at bounding box center [600, 83] width 107 height 42
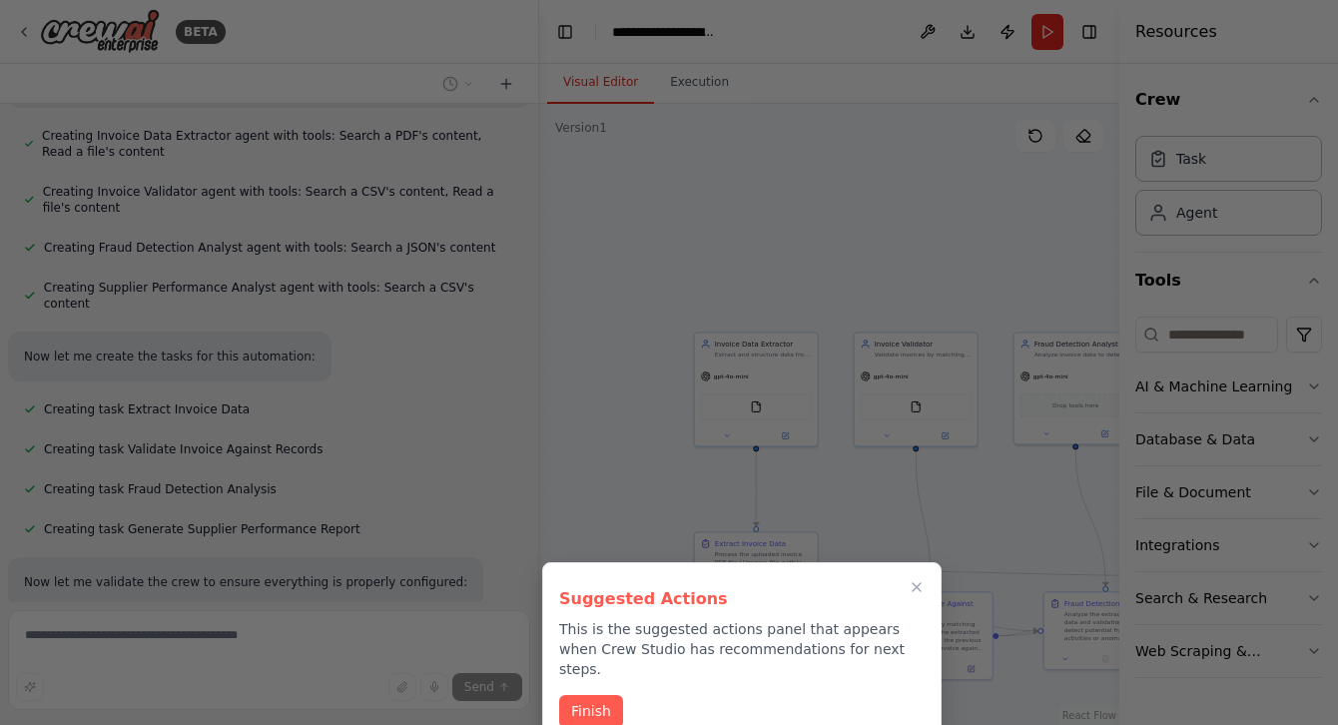
scroll to position [3257, 0]
